Goal: Task Accomplishment & Management: Manage account settings

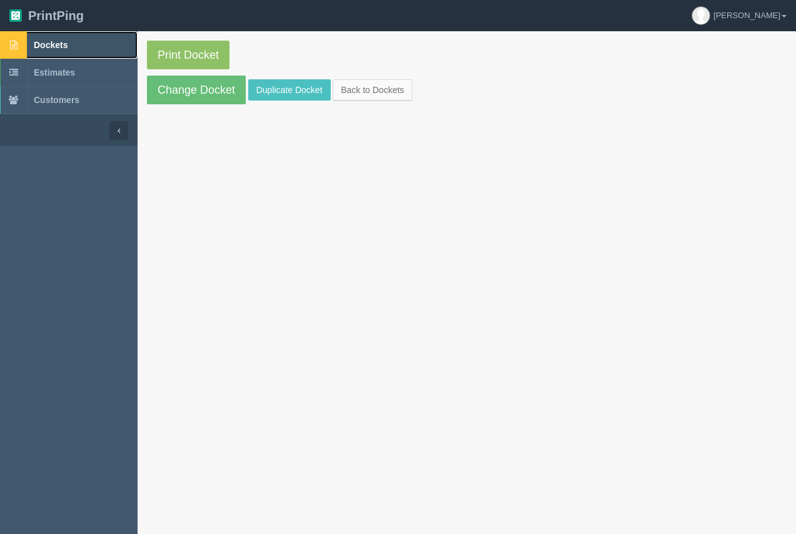
click at [51, 39] on link "Dockets" at bounding box center [69, 45] width 138 height 28
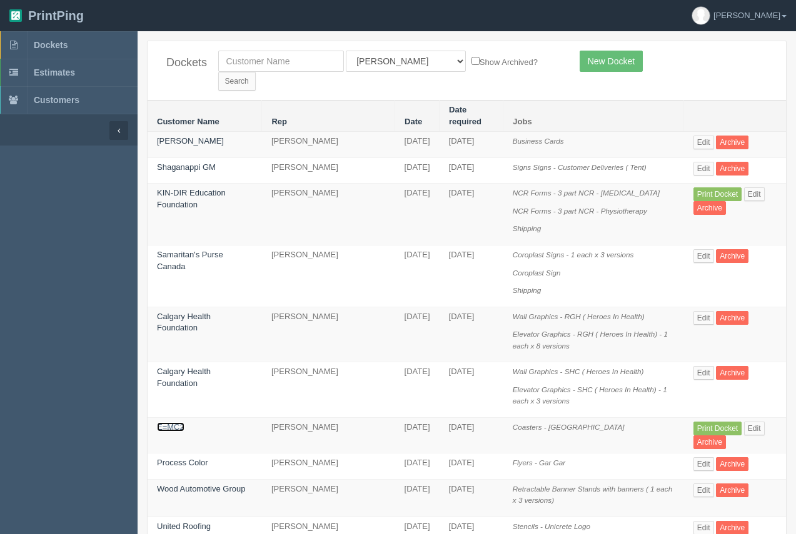
click at [178, 423] on link "E=MC2" at bounding box center [171, 427] width 28 height 9
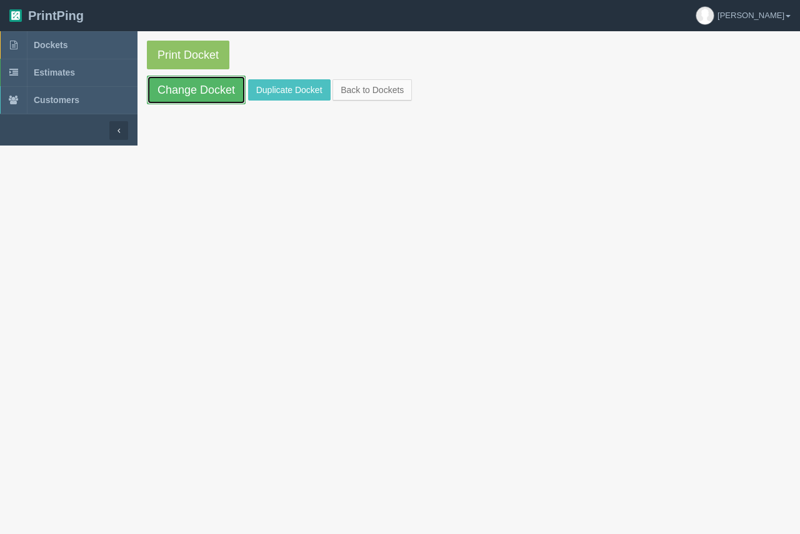
click at [210, 93] on link "Change Docket" at bounding box center [196, 90] width 99 height 29
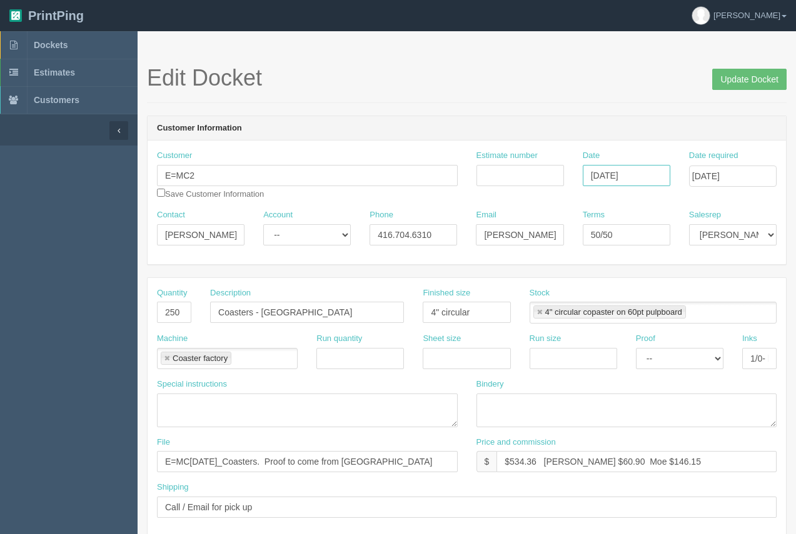
click at [639, 179] on input "[DATE]" at bounding box center [627, 175] width 88 height 21
click at [659, 294] on td "21" at bounding box center [662, 295] width 16 height 18
type input "[DATE]"
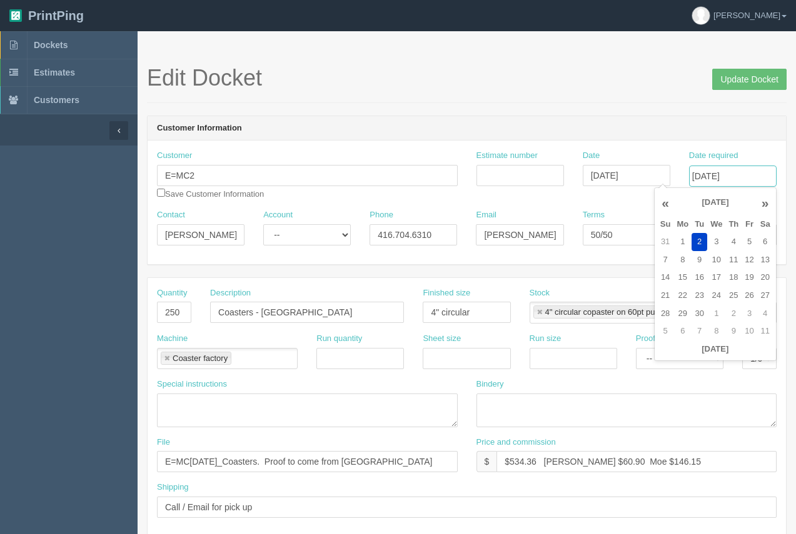
click at [744, 174] on input "[DATE]" at bounding box center [733, 176] width 88 height 21
type input "[DATE]"
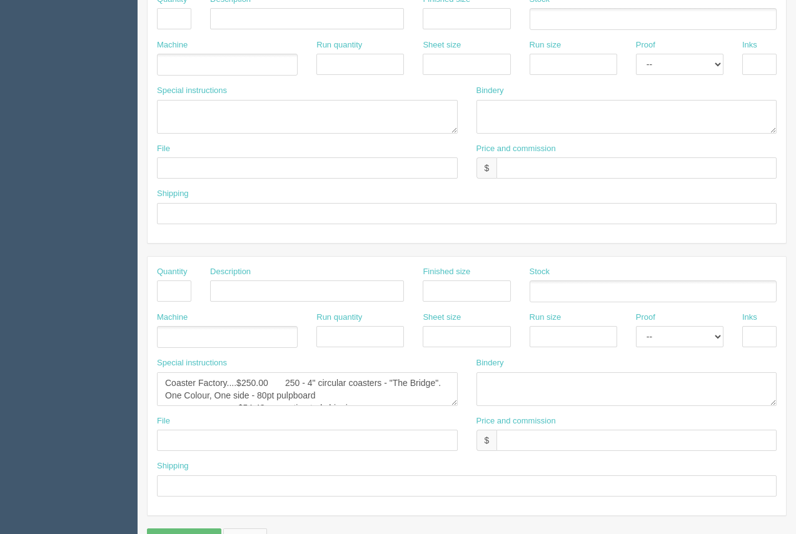
scroll to position [99, 0]
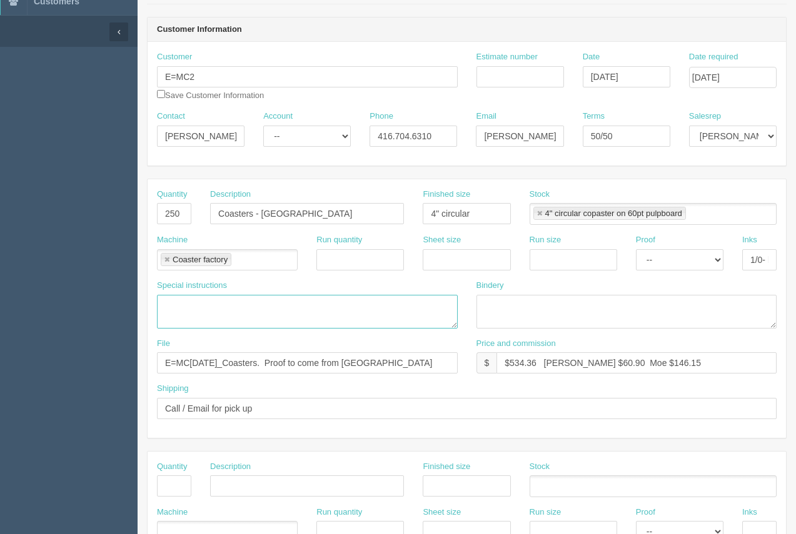
click at [224, 301] on textarea at bounding box center [307, 312] width 301 height 34
type textarea "Short Run Coasters on 80pt pulpboard"
click at [543, 214] on link at bounding box center [540, 214] width 8 height 8
type textarea "Short Run Coasters on 80pt pulpboard"
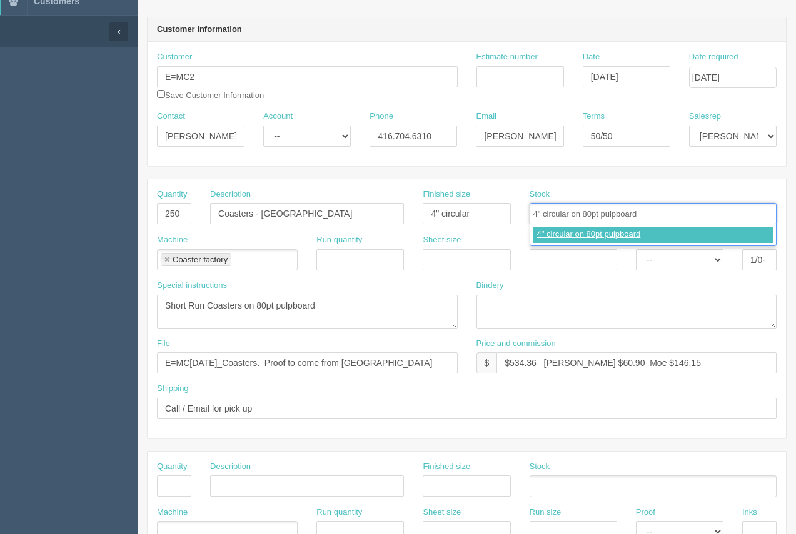
type input "4" circular on 80pt pulpboard"
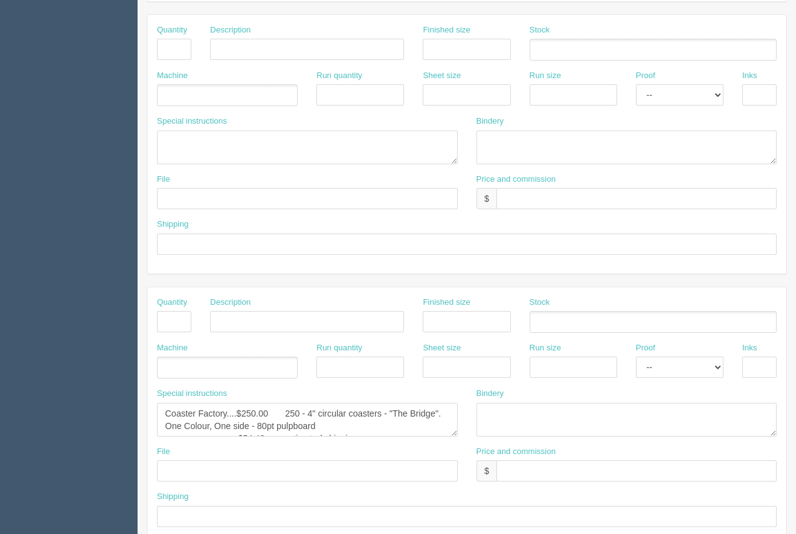
scroll to position [601, 0]
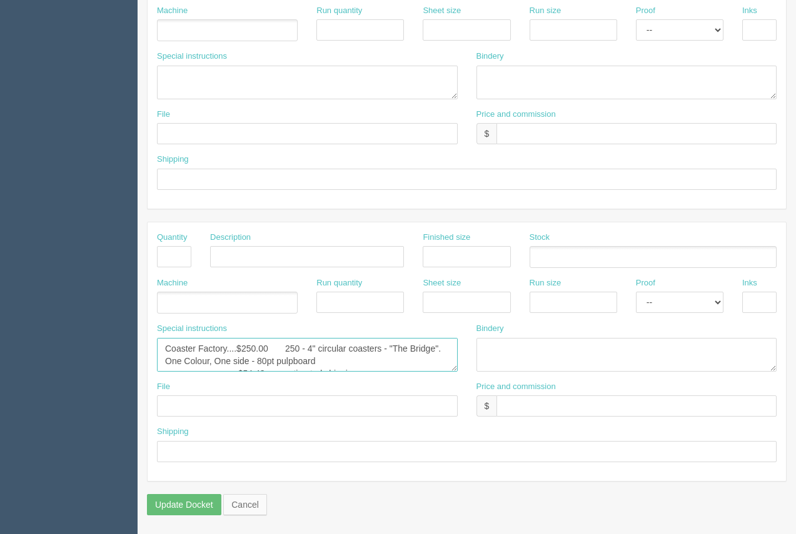
click at [299, 363] on textarea "Coaster Factory....$250.00 250 - 4" circular coasters - "The Bridge". One Colou…" at bounding box center [307, 355] width 301 height 34
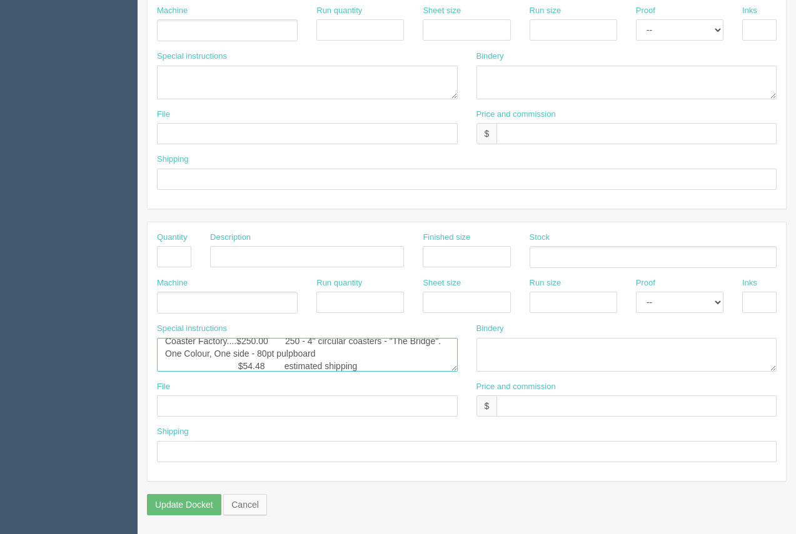
scroll to position [20, 0]
click at [313, 366] on textarea "Coaster Factory....$250.00 250 - 4" circular coasters - "The Bridge". One Colou…" at bounding box center [307, 355] width 301 height 34
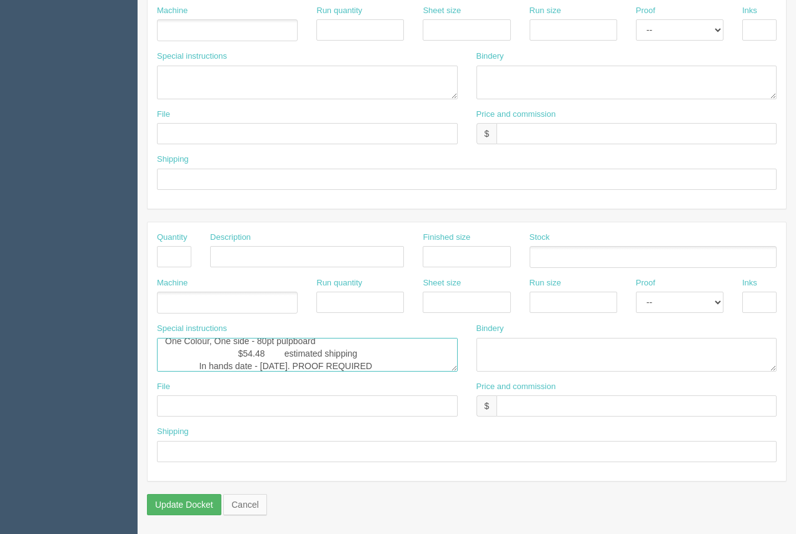
type textarea "Coaster Factory....$250.00 250 - 4" circular coasters - "The Bridge". One Colou…"
click at [181, 500] on input "Update Docket" at bounding box center [184, 504] width 74 height 21
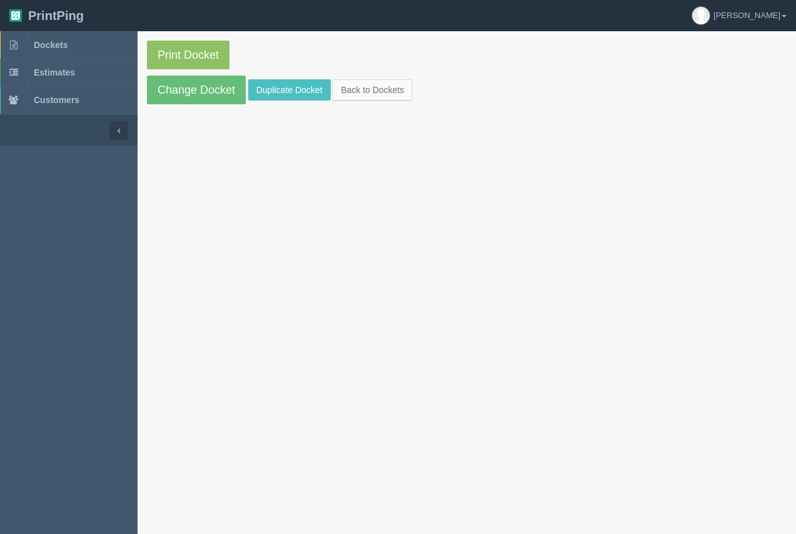
click at [191, 39] on section "Print Docket Change Docket Duplicate Docket Back to Dockets" at bounding box center [467, 72] width 658 height 83
click at [192, 53] on link "Print Docket" at bounding box center [188, 55] width 83 height 29
